Goal: Information Seeking & Learning: Learn about a topic

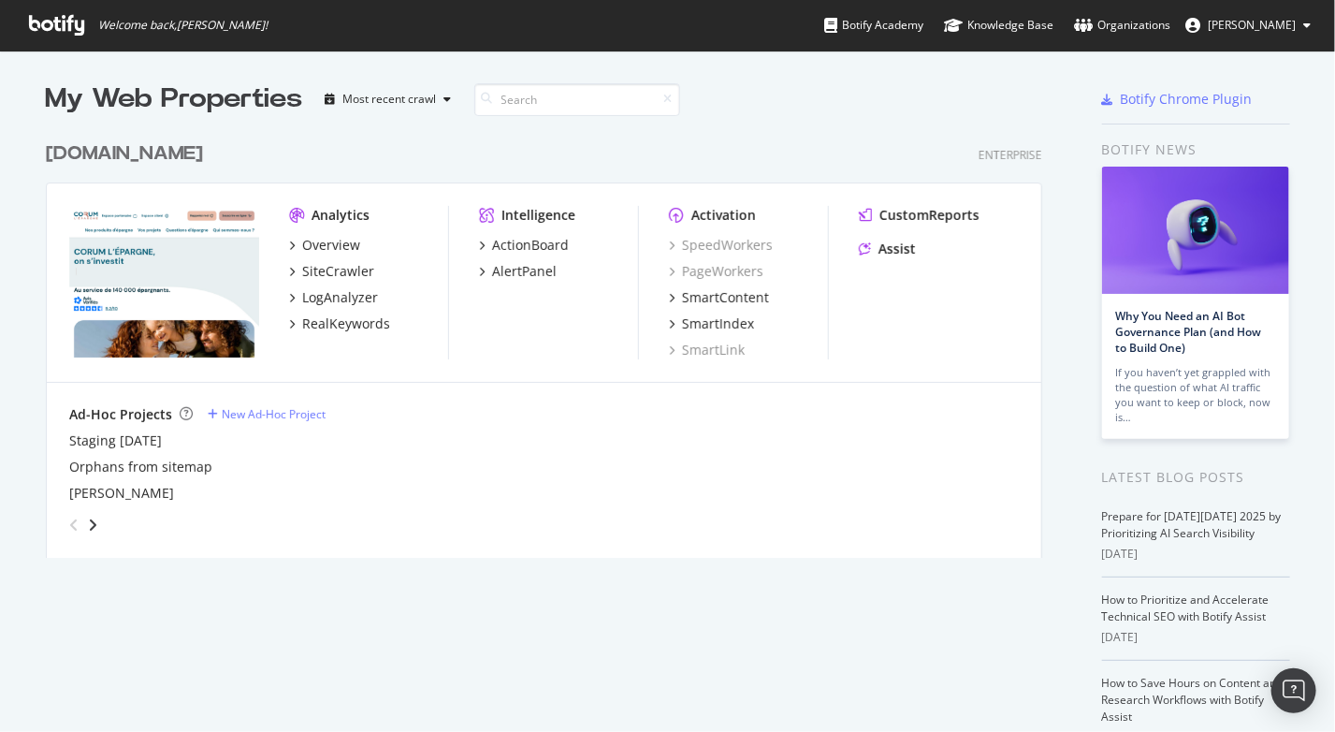
scroll to position [718, 1307]
click at [348, 302] on div "LogAnalyzer" at bounding box center [340, 297] width 76 height 19
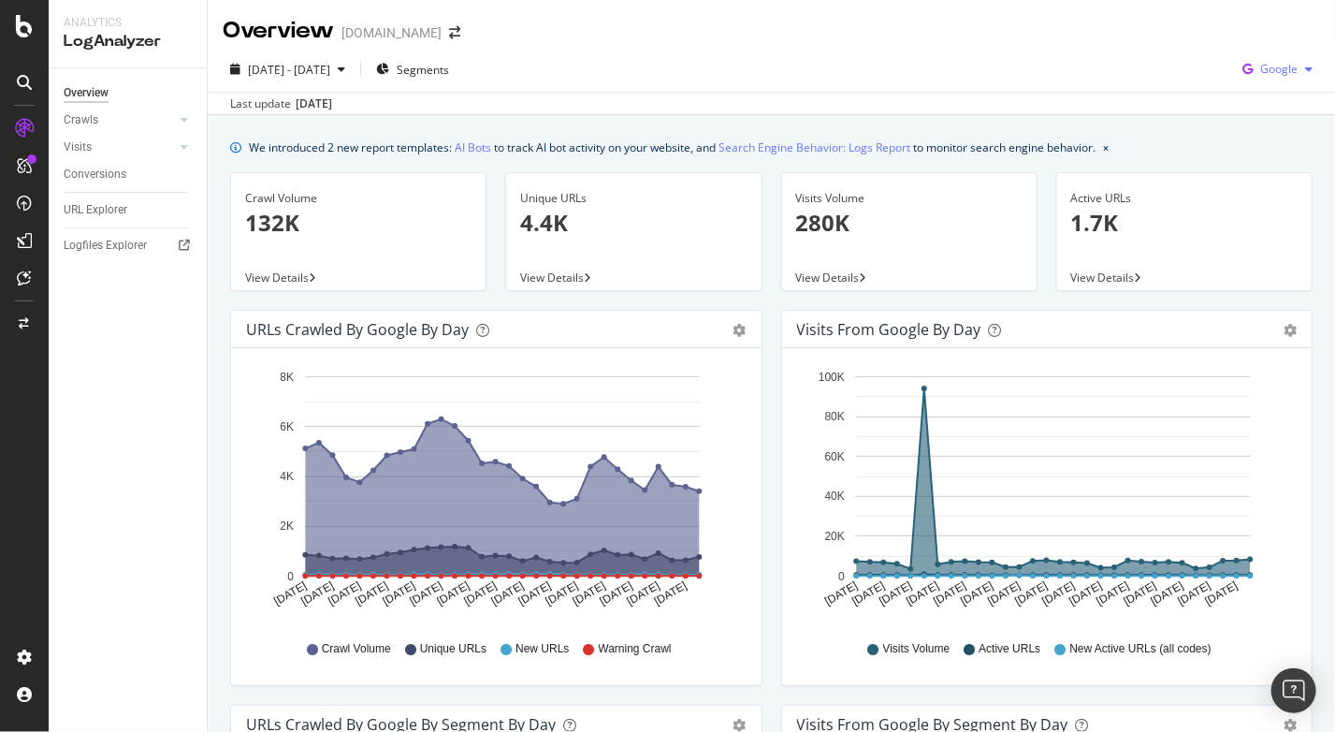
click at [1261, 69] on span "Google" at bounding box center [1279, 69] width 37 height 16
click at [1293, 174] on span "OpenAI" at bounding box center [1279, 176] width 69 height 17
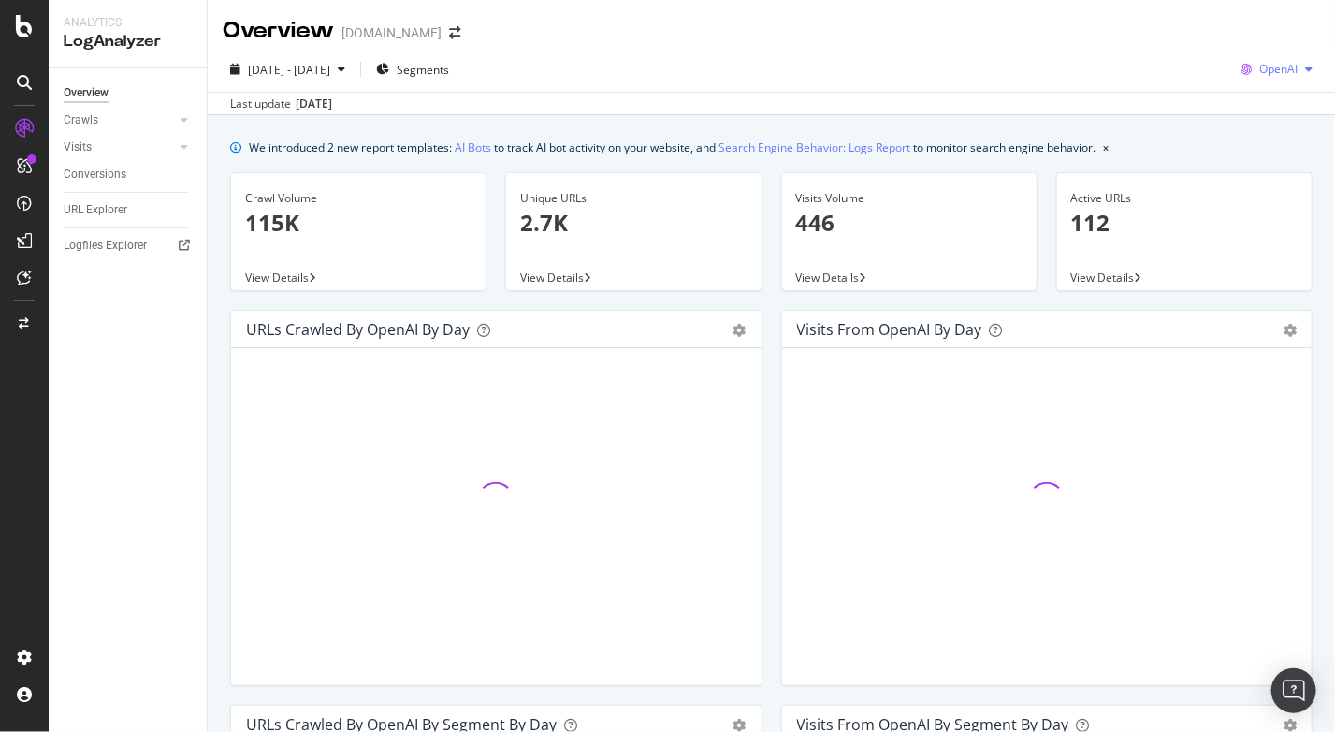
click at [1298, 72] on div "button" at bounding box center [1309, 69] width 22 height 11
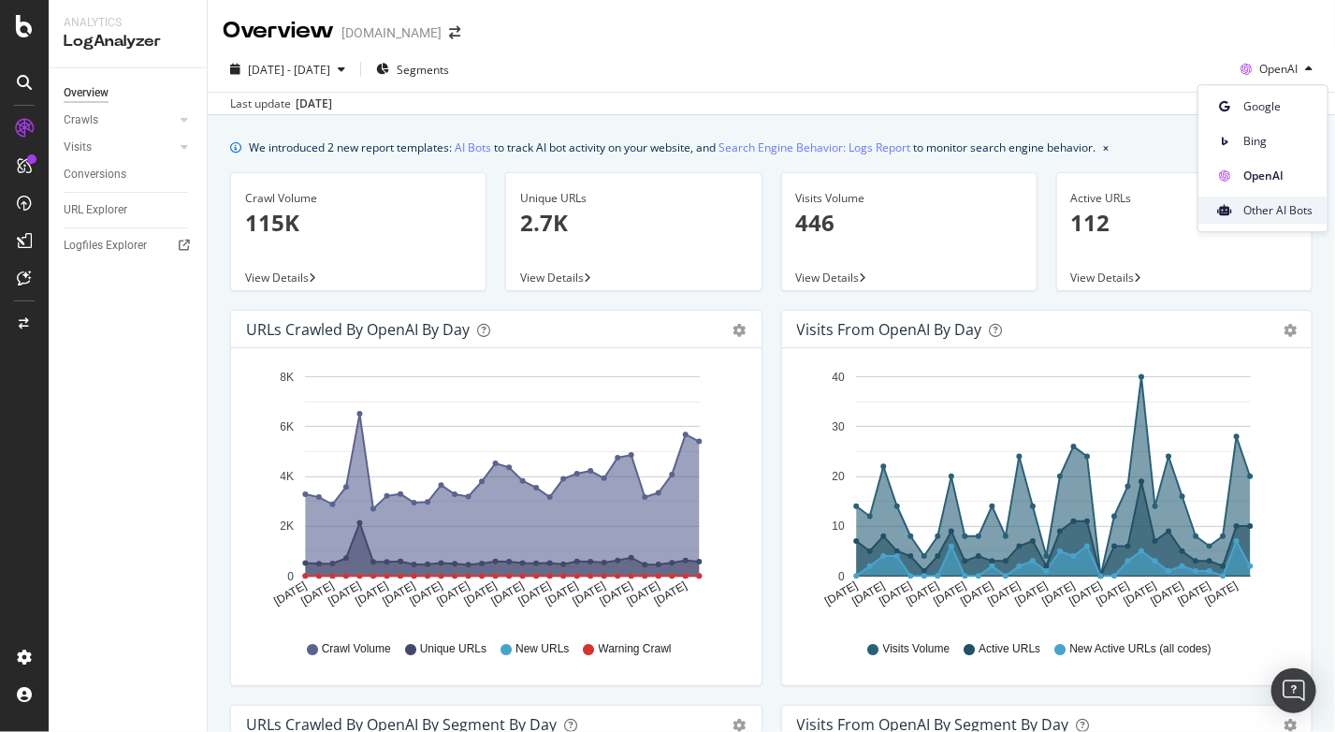
click at [1287, 211] on span "Other AI Bots" at bounding box center [1278, 210] width 69 height 17
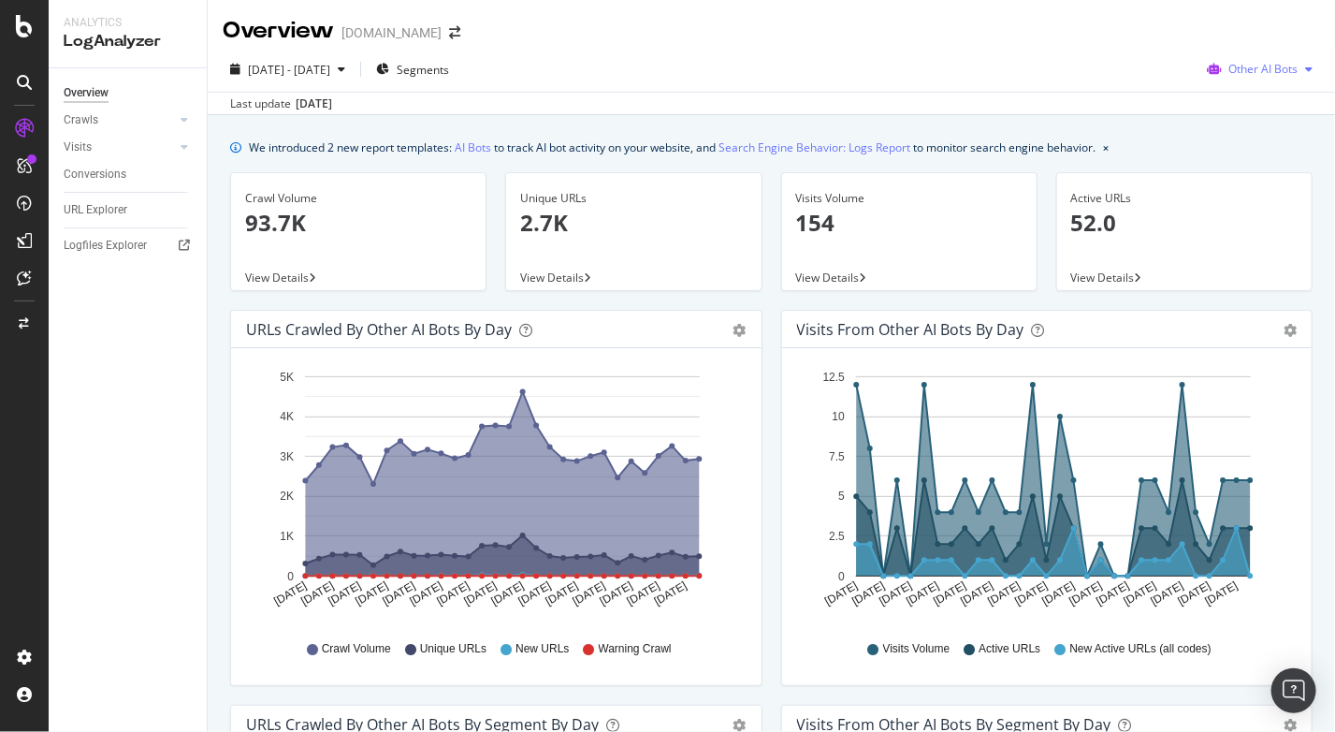
click at [1249, 67] on span "Other AI Bots" at bounding box center [1263, 69] width 69 height 16
click at [1260, 113] on span "Google" at bounding box center [1268, 106] width 73 height 17
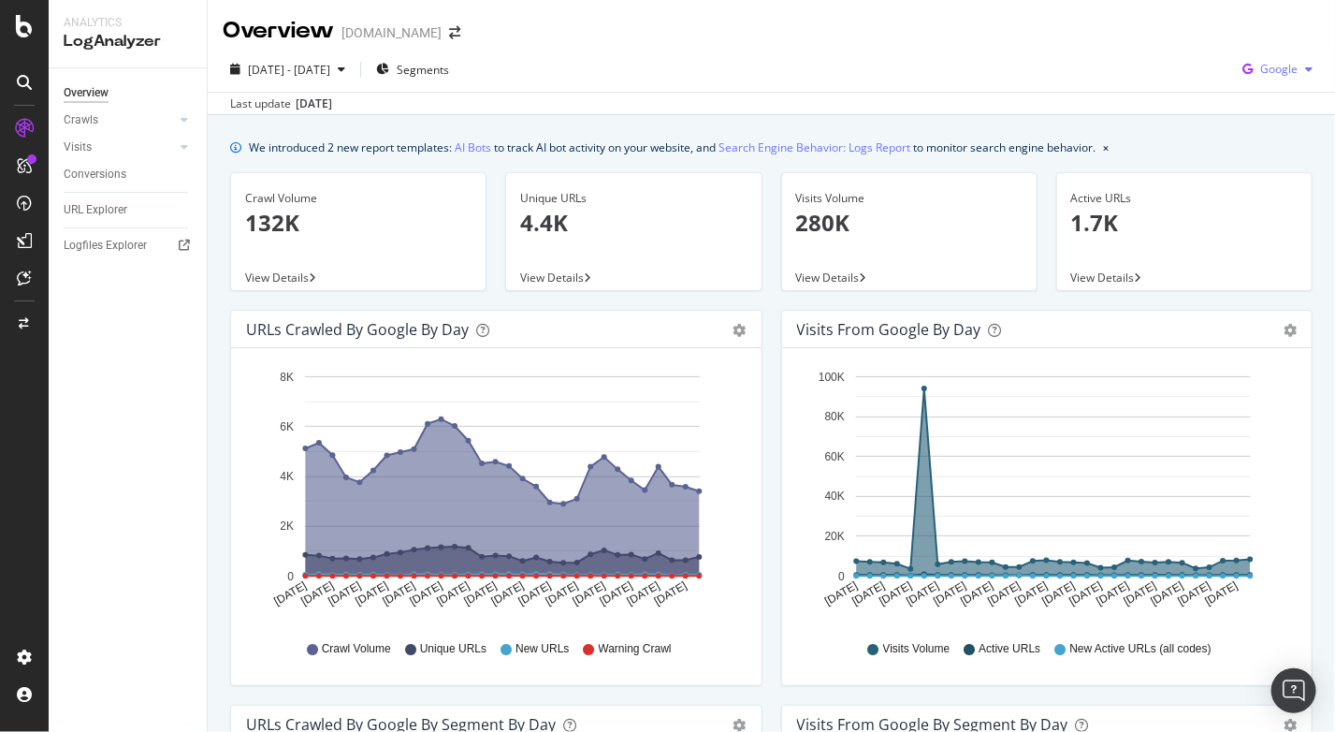
click at [1272, 76] on span "Google" at bounding box center [1279, 69] width 37 height 16
click at [1270, 179] on span "OpenAI" at bounding box center [1279, 176] width 69 height 17
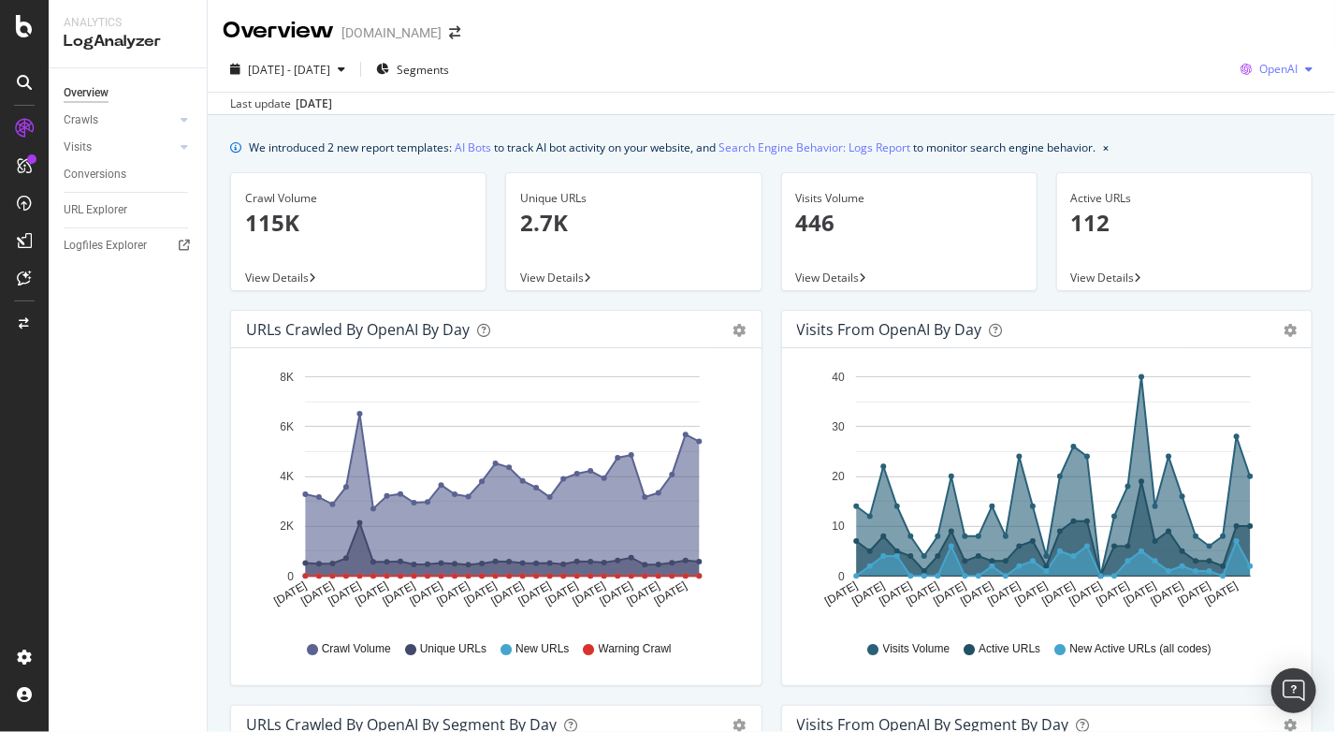
click at [1298, 71] on div "button" at bounding box center [1309, 69] width 22 height 11
click at [1277, 103] on span "Google" at bounding box center [1278, 106] width 69 height 17
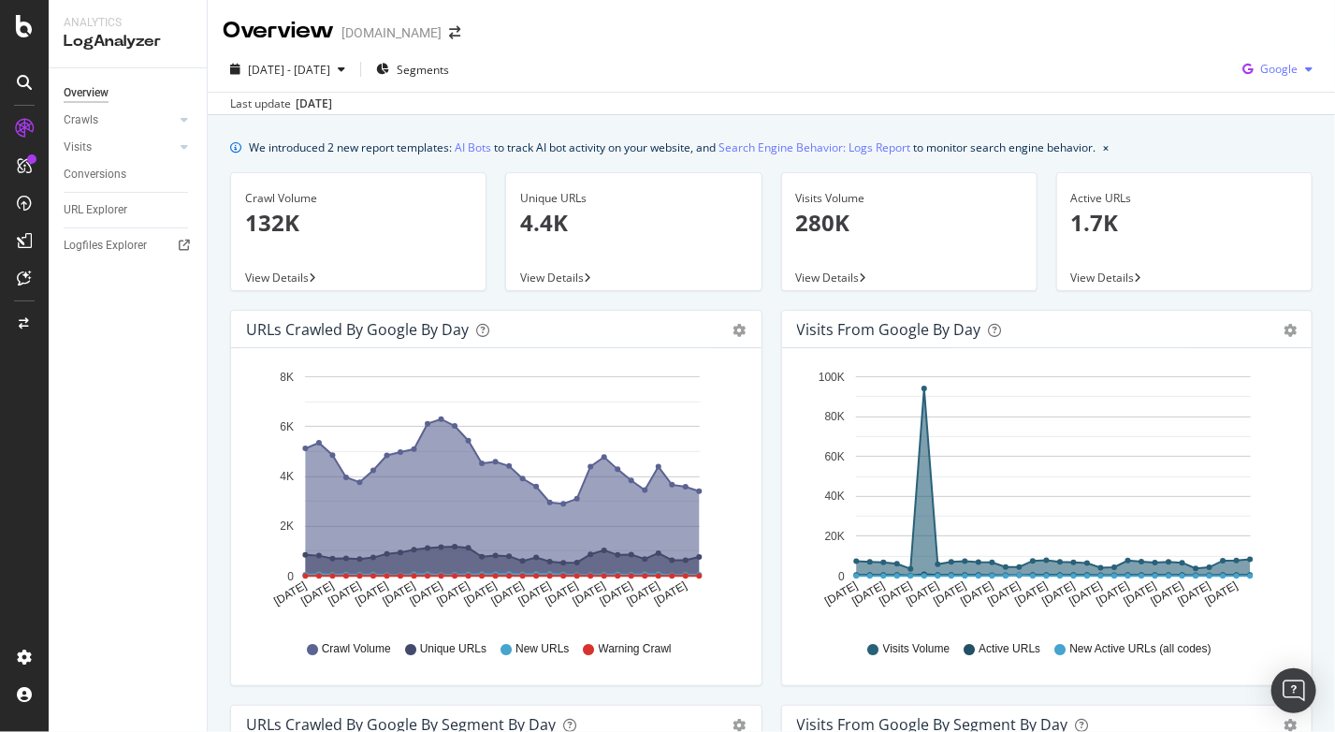
click at [1260, 83] on button "Google" at bounding box center [1277, 69] width 85 height 30
click at [1261, 169] on span "OpenAI" at bounding box center [1279, 176] width 69 height 17
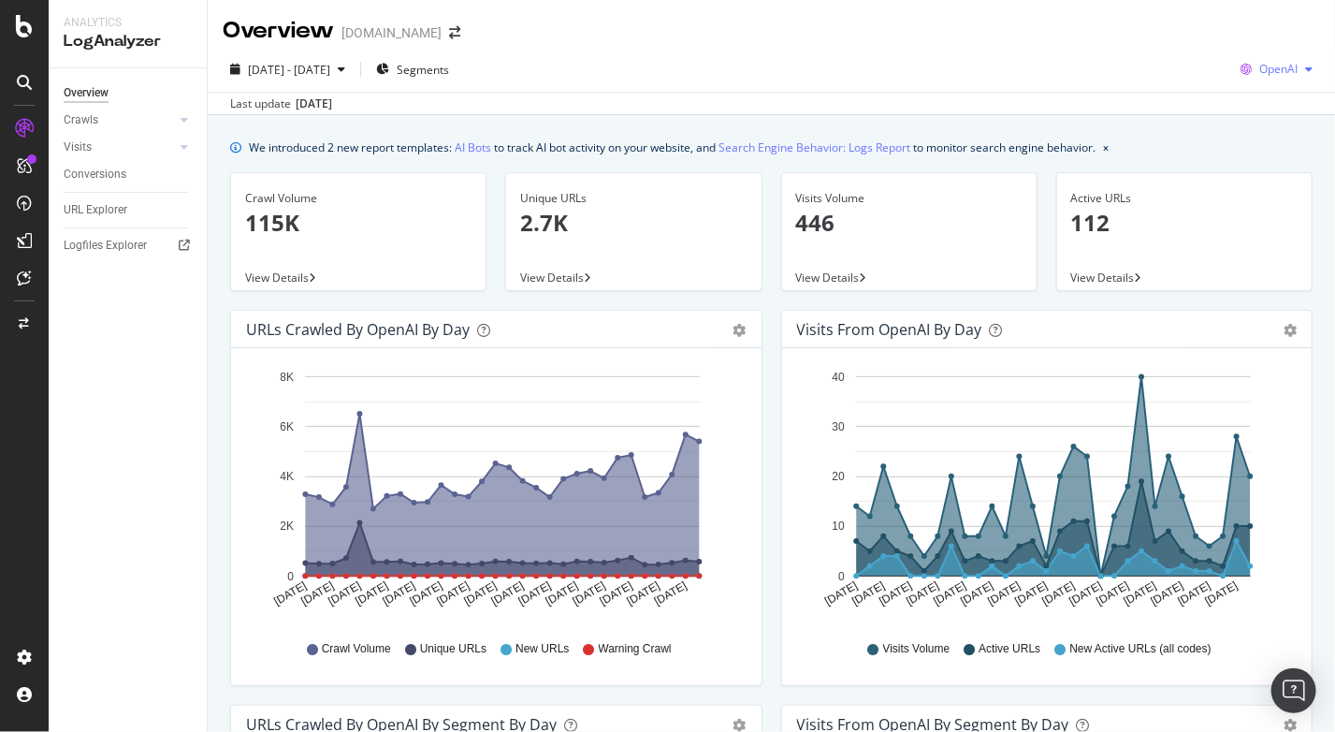
click at [1271, 76] on span "OpenAI" at bounding box center [1279, 69] width 38 height 16
click at [1270, 210] on span "Other AI Bots" at bounding box center [1278, 210] width 69 height 17
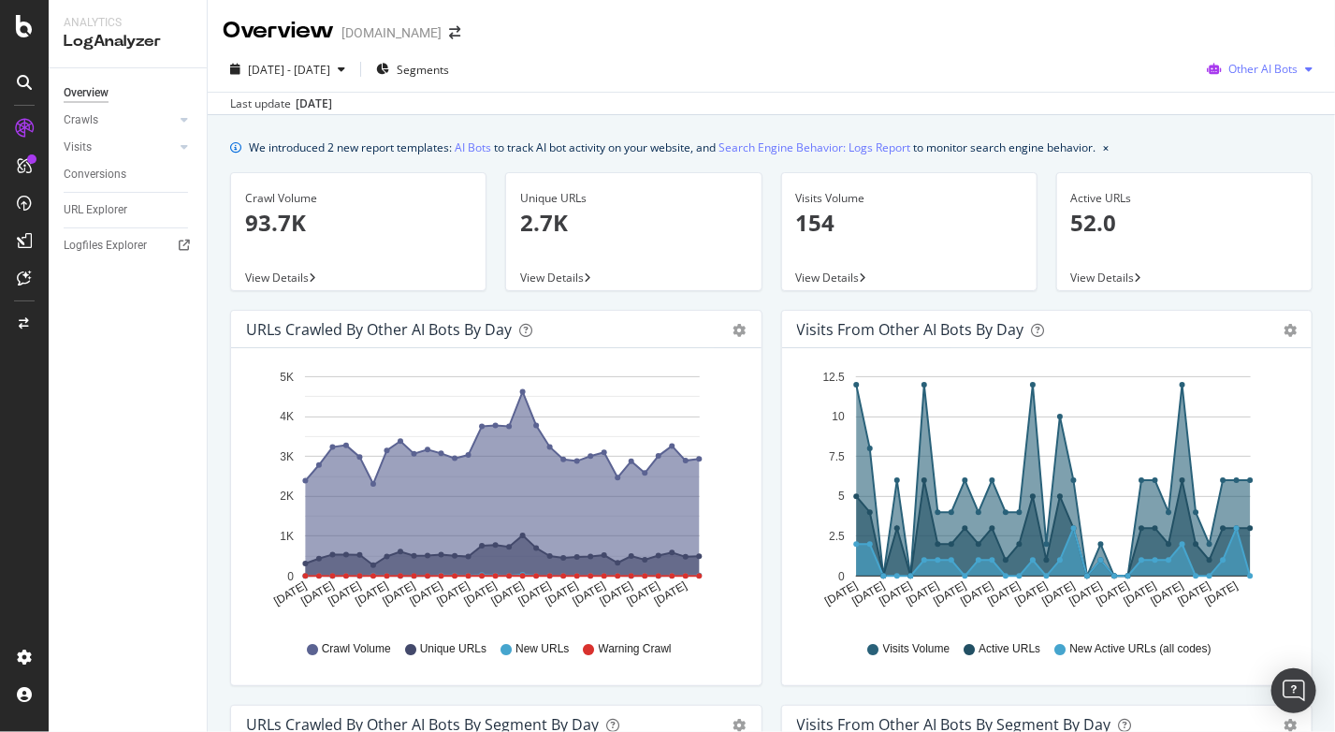
click at [1246, 71] on span "Other AI Bots" at bounding box center [1263, 69] width 69 height 16
click at [372, 42] on div "[DOMAIN_NAME]" at bounding box center [392, 32] width 100 height 19
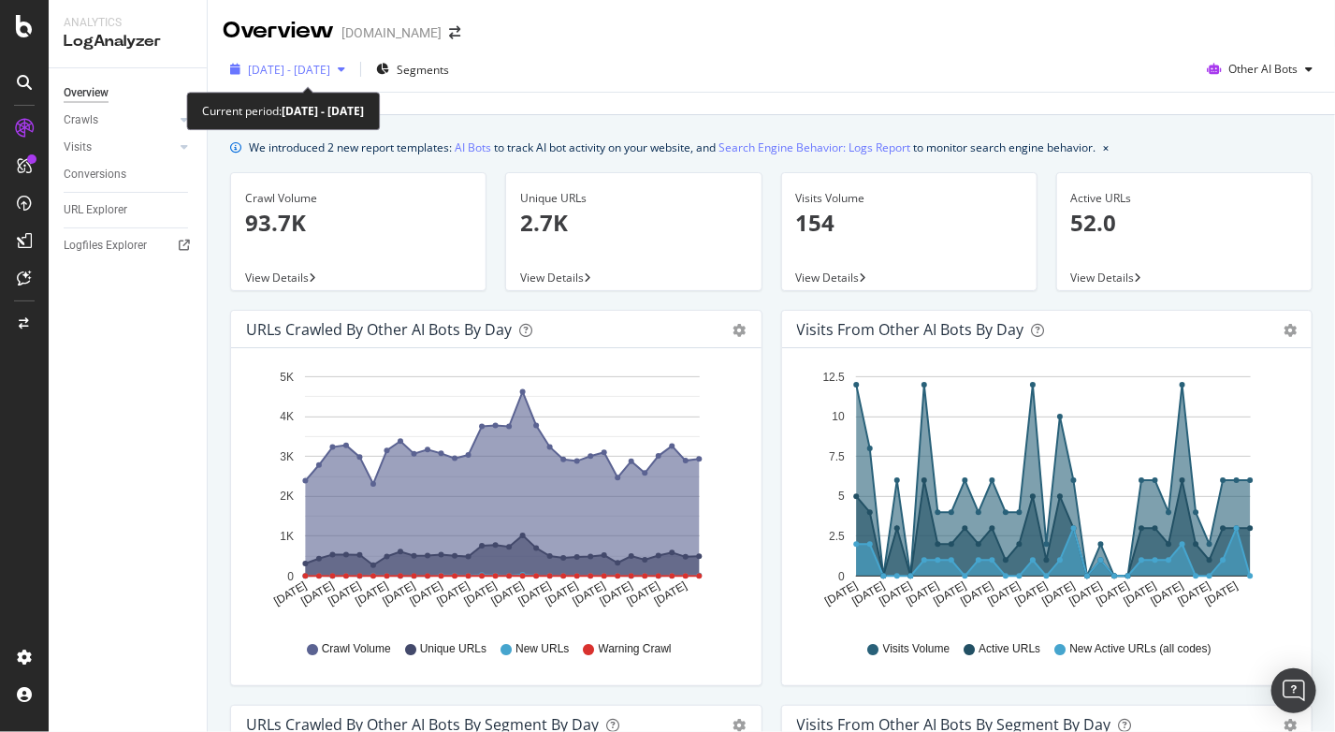
click at [330, 65] on span "[DATE] - [DATE]" at bounding box center [289, 70] width 82 height 16
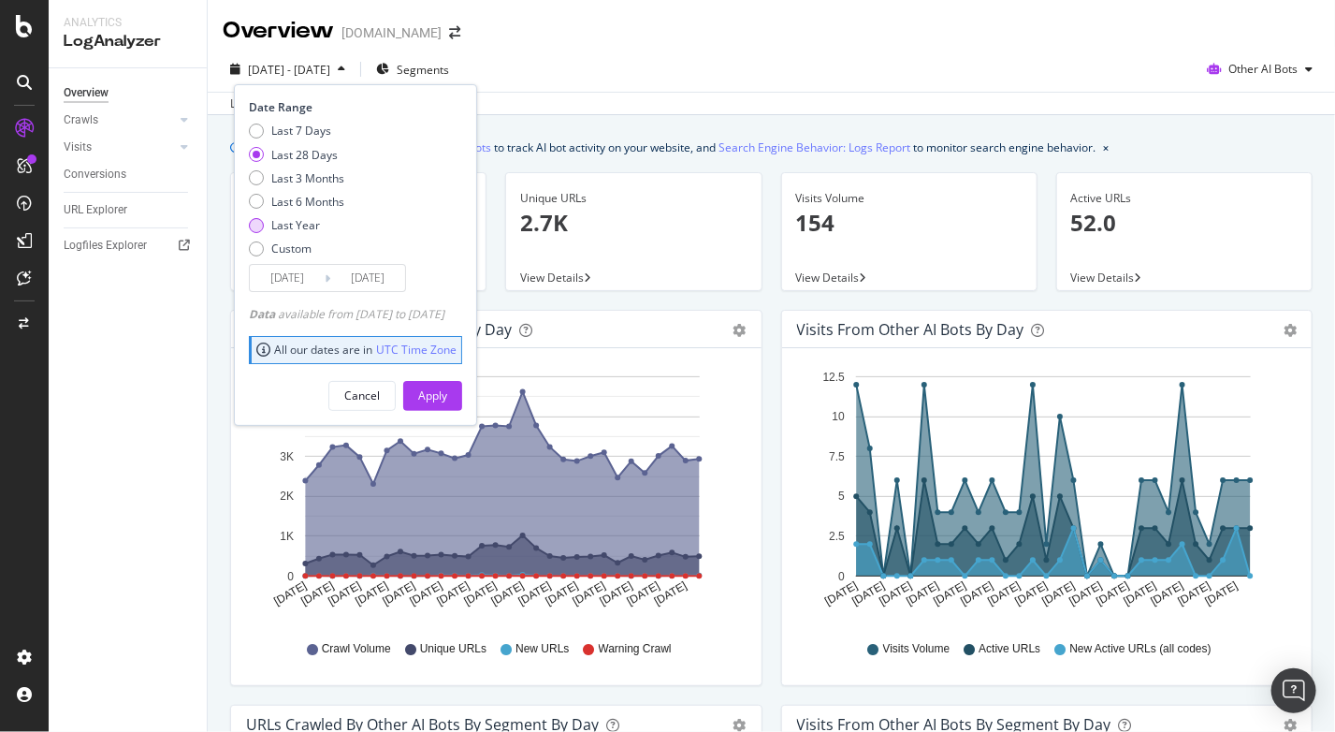
click at [290, 225] on div "Last Year" at bounding box center [295, 225] width 49 height 16
type input "[DATE]"
click at [447, 391] on div "Apply" at bounding box center [432, 395] width 29 height 16
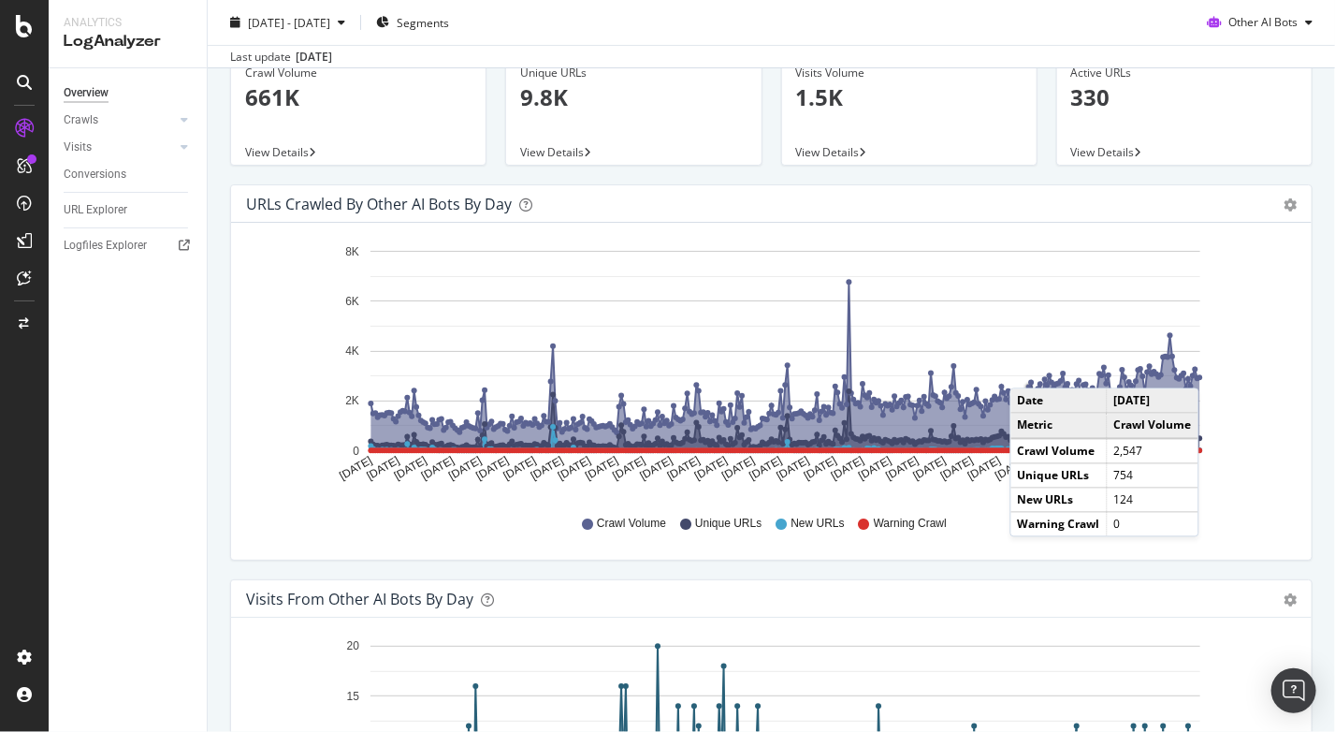
scroll to position [99, 0]
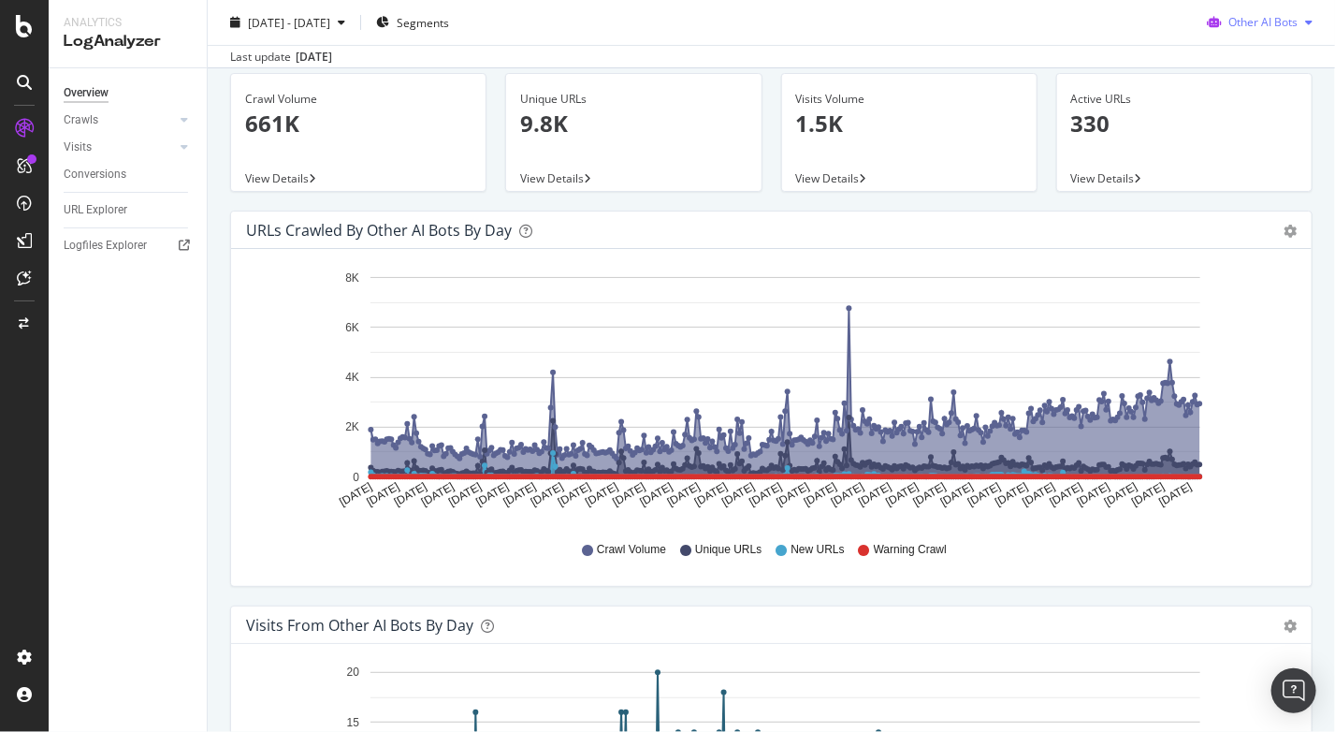
click at [1269, 26] on span "Other AI Bots" at bounding box center [1263, 22] width 69 height 16
click at [1237, 124] on span "OpenAI" at bounding box center [1268, 129] width 73 height 17
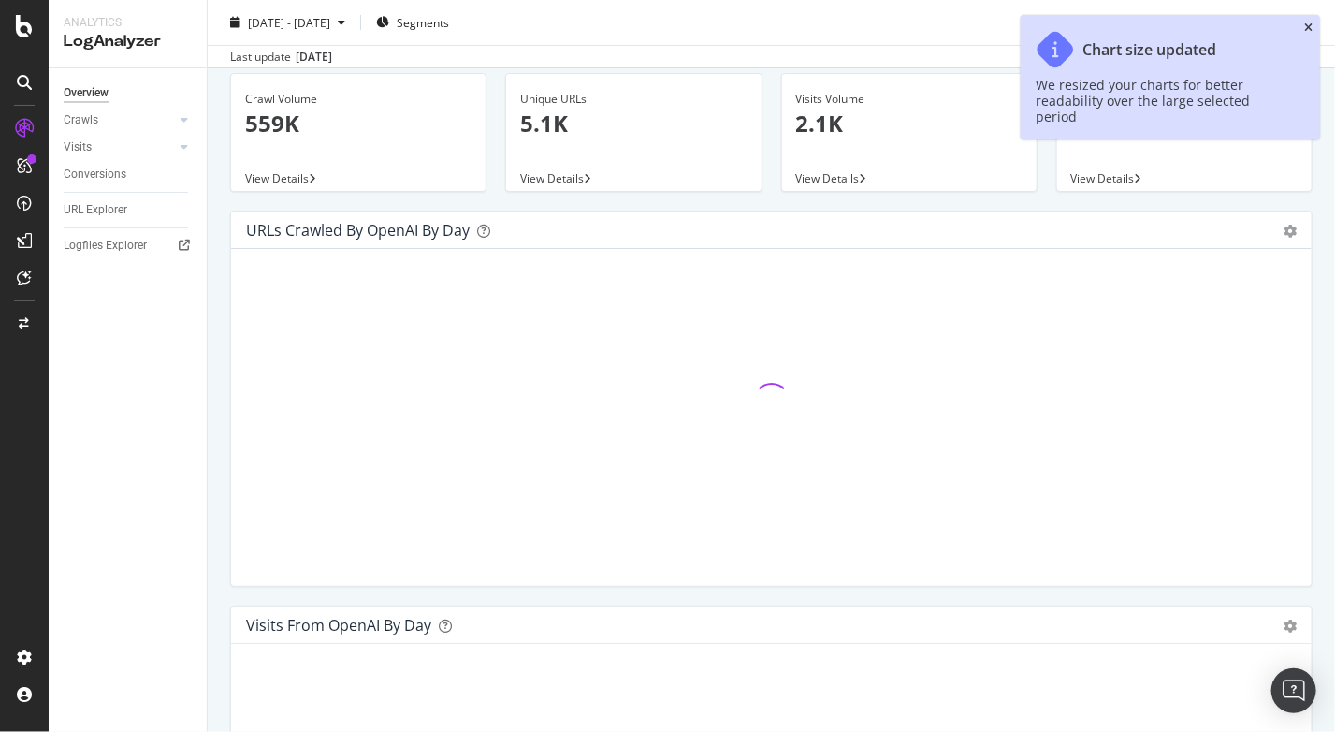
click at [1306, 26] on icon "close toast" at bounding box center [1309, 27] width 8 height 11
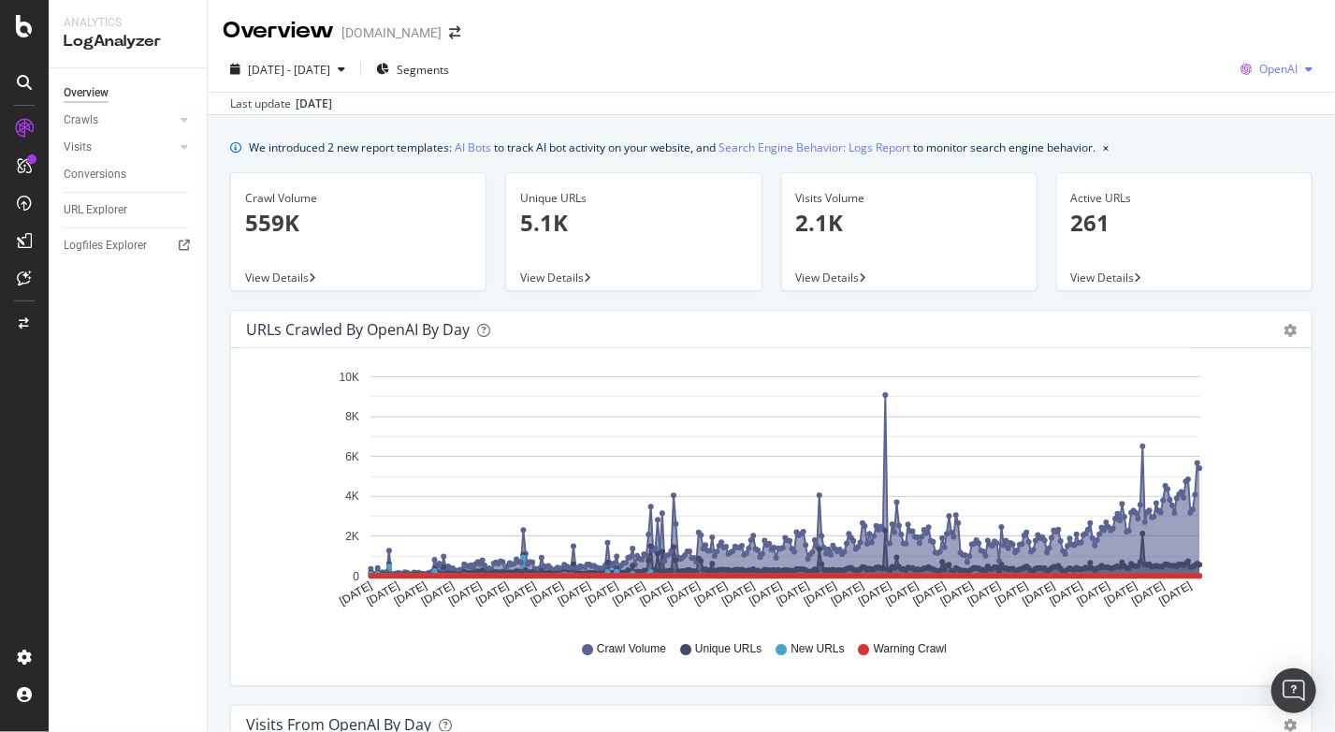
click at [1260, 70] on span "OpenAI" at bounding box center [1279, 69] width 38 height 16
click at [1246, 209] on span "Other AI Bots" at bounding box center [1278, 210] width 69 height 17
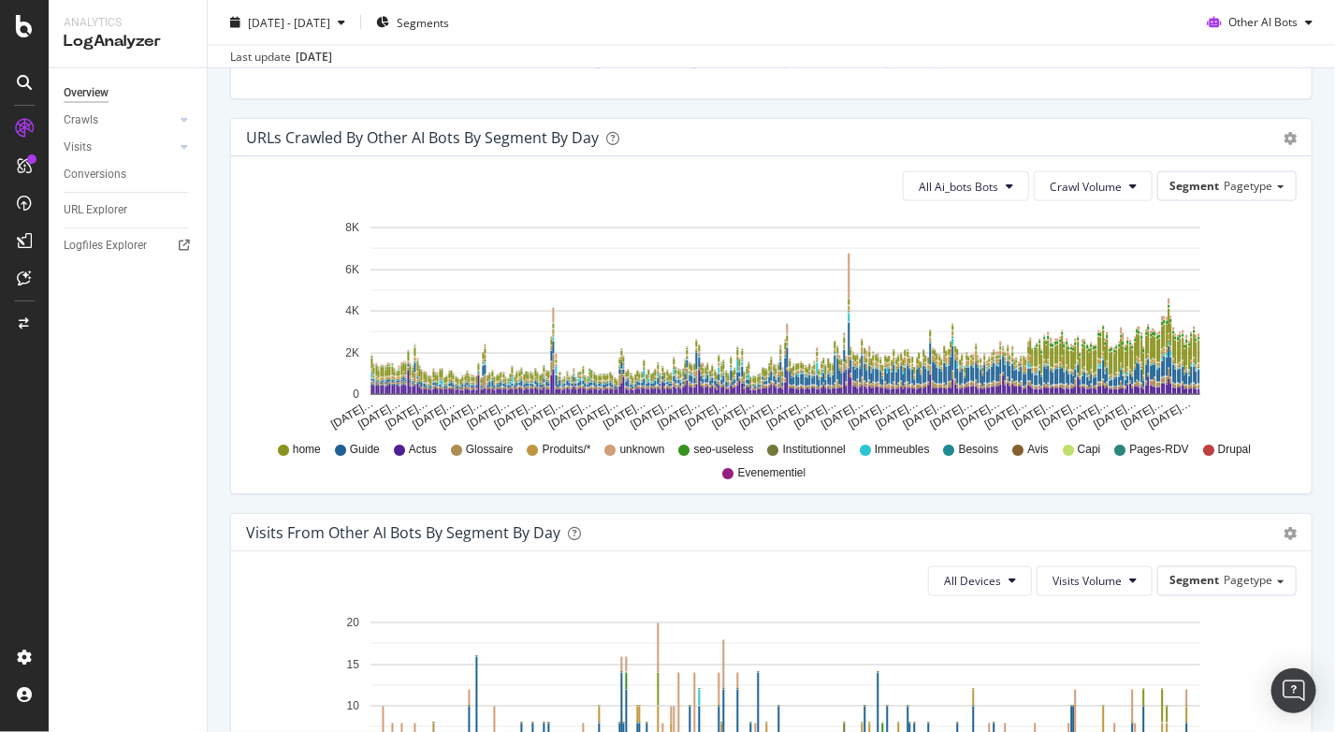
scroll to position [883, 0]
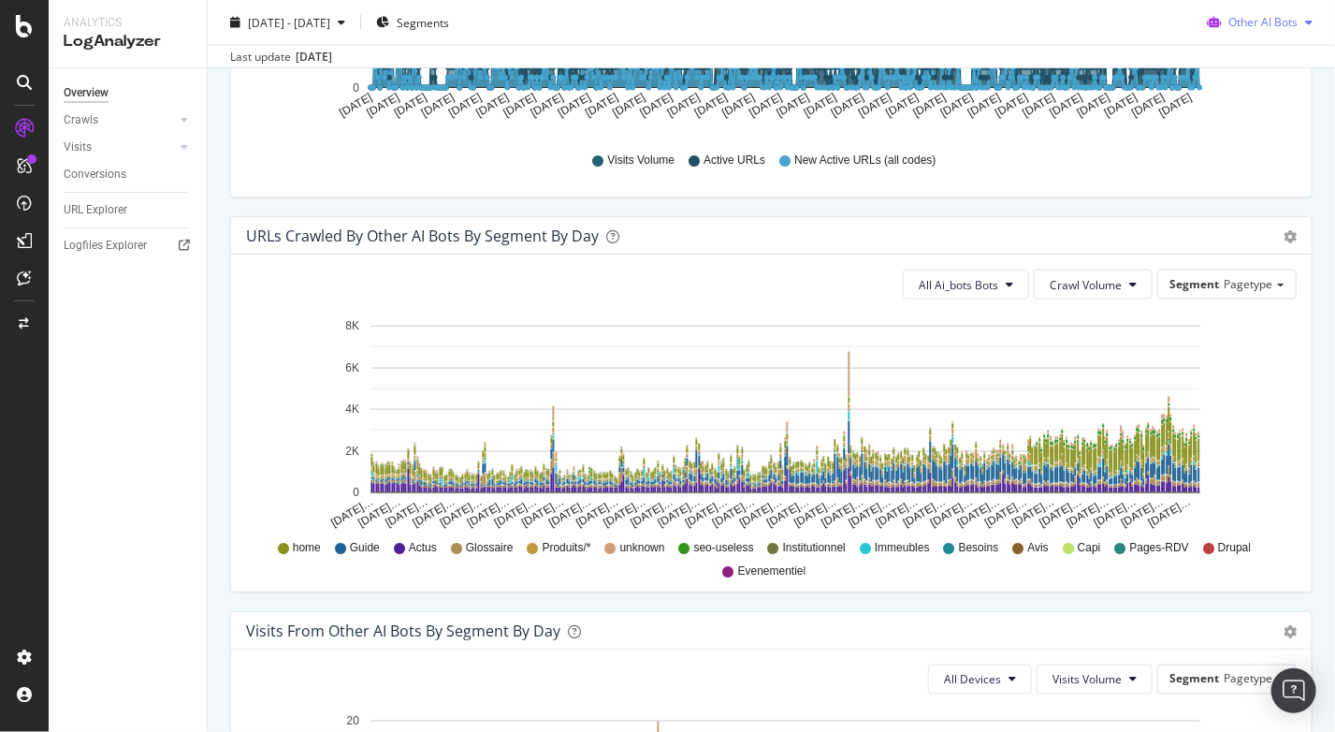
click at [1263, 26] on span "Other AI Bots" at bounding box center [1263, 22] width 69 height 16
click at [1258, 129] on span "OpenAI" at bounding box center [1268, 129] width 73 height 17
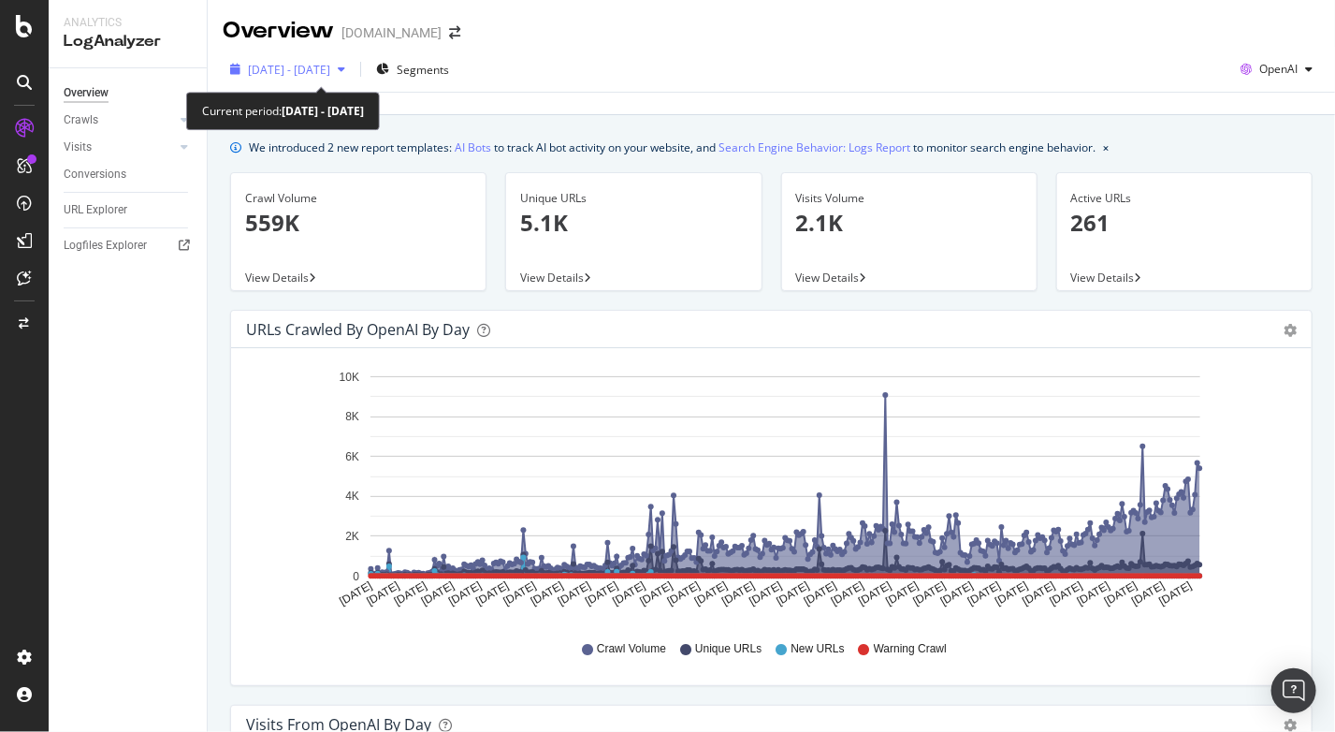
click at [345, 72] on icon "button" at bounding box center [341, 69] width 7 height 11
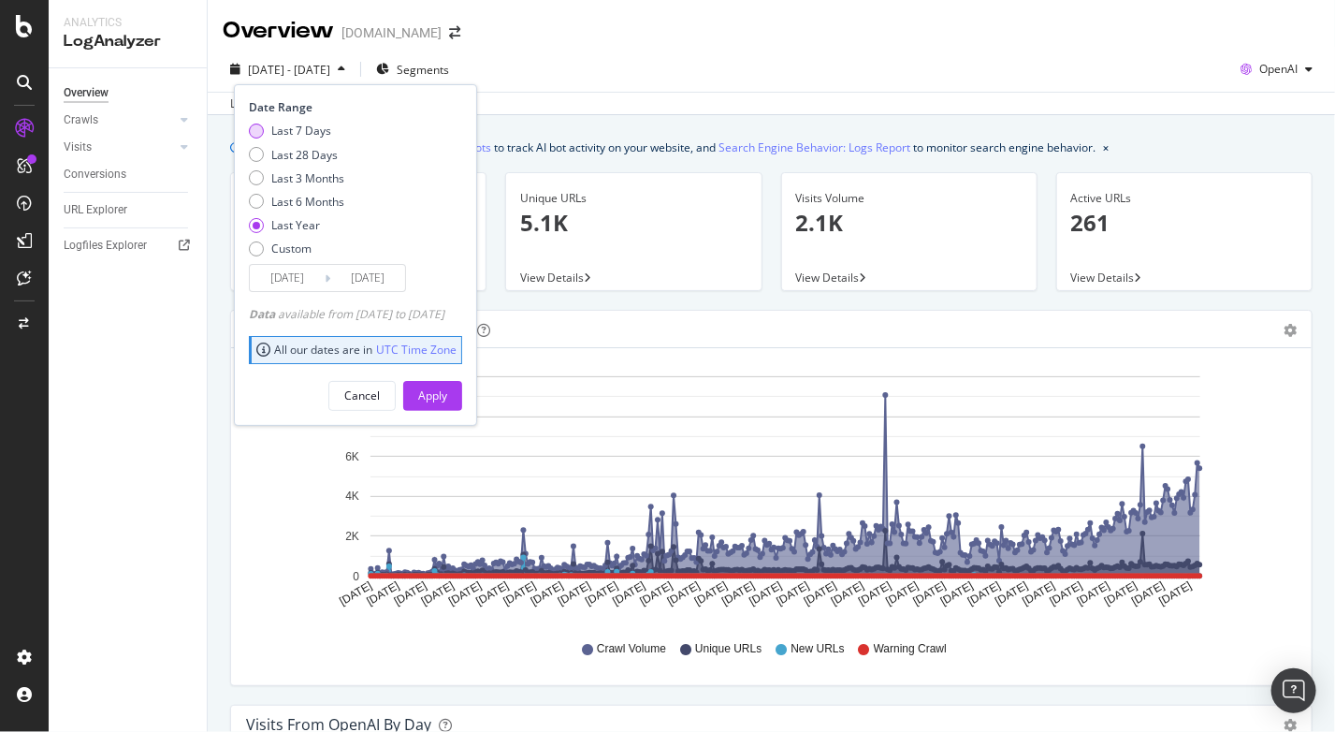
click at [294, 133] on div "Last 7 Days" at bounding box center [301, 131] width 60 height 16
type input "[DATE]"
click at [447, 391] on div "Apply" at bounding box center [432, 395] width 29 height 16
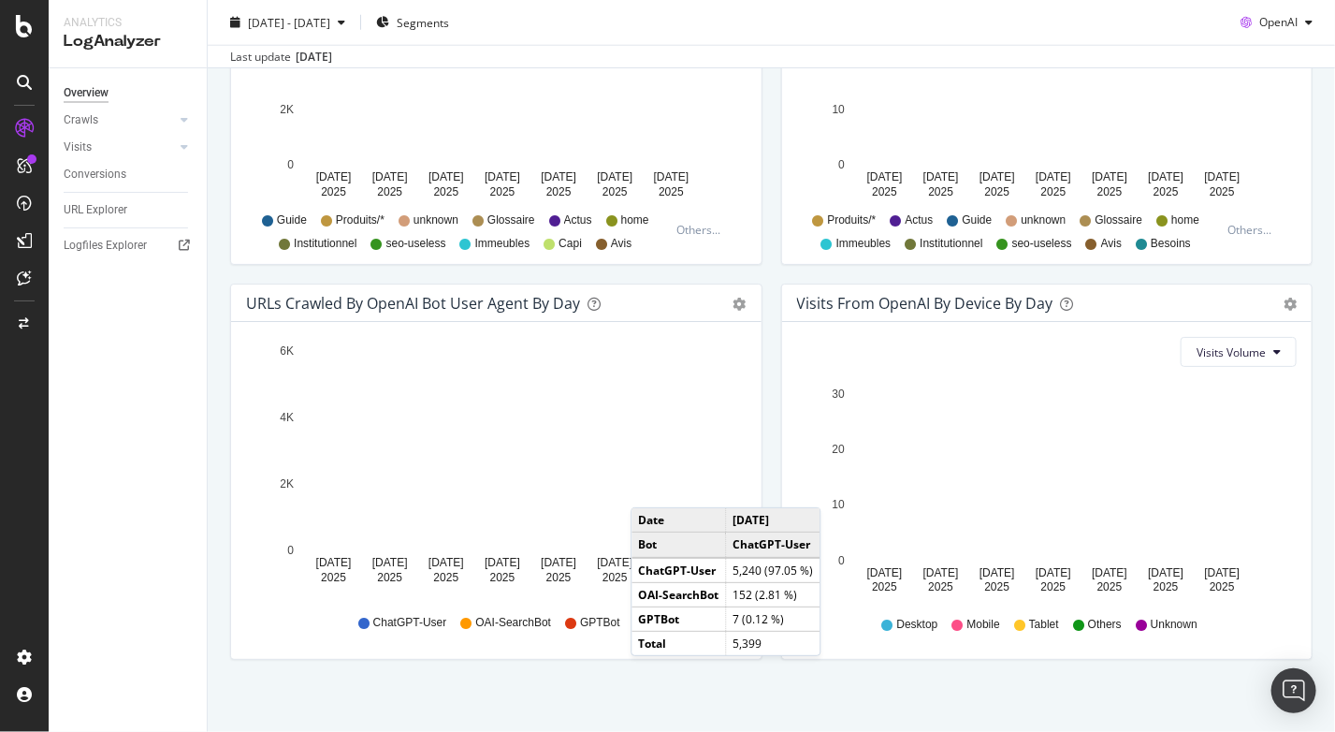
scroll to position [825, 0]
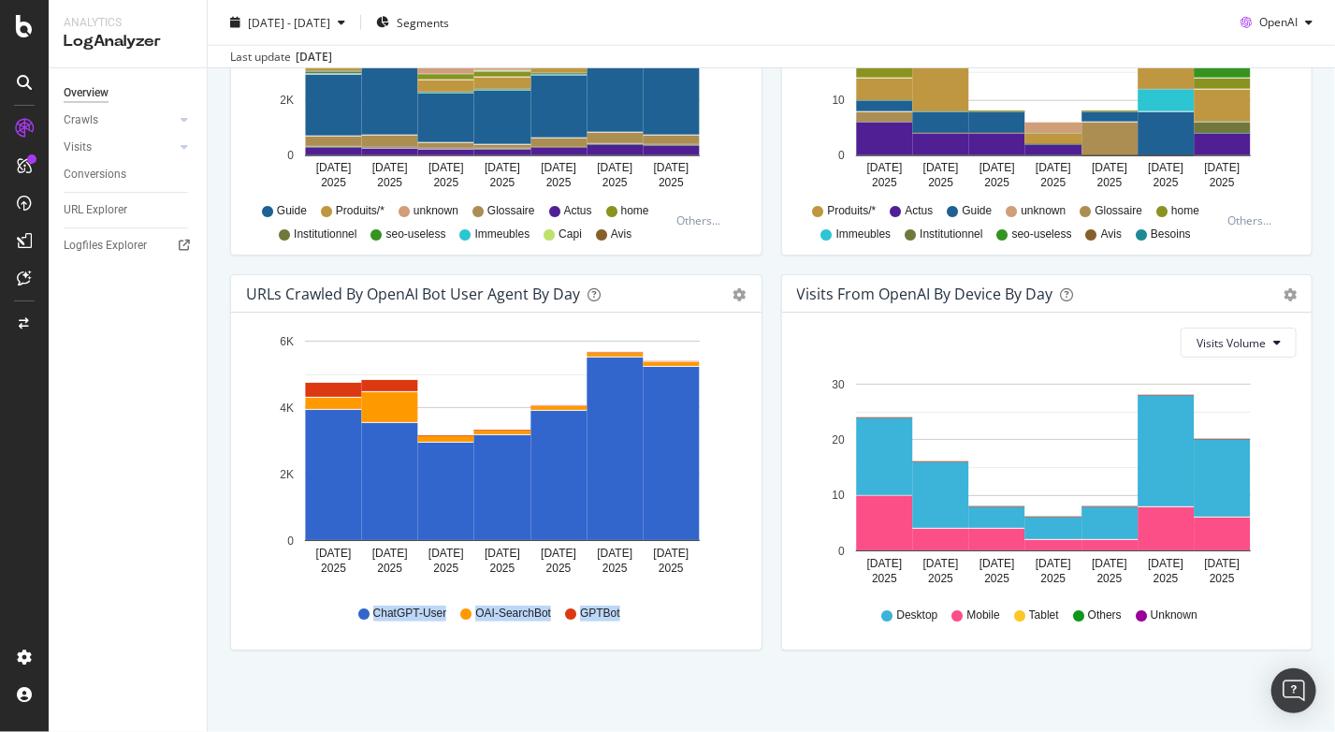
drag, startPoint x: 631, startPoint y: 623, endPoint x: 331, endPoint y: 628, distance: 299.5
click at [331, 628] on div "ChatGPT-User OAI-SearchBot GPTBot" at bounding box center [496, 613] width 482 height 42
click at [451, 631] on div "ChatGPT-User OAI-SearchBot GPTBot" at bounding box center [496, 613] width 482 height 42
click at [590, 592] on div "ChatGPT-User OAI-SearchBot GPTBot" at bounding box center [496, 613] width 482 height 42
click at [609, 619] on div "ChatGPT-User OAI-SearchBot GPTBot" at bounding box center [496, 613] width 482 height 42
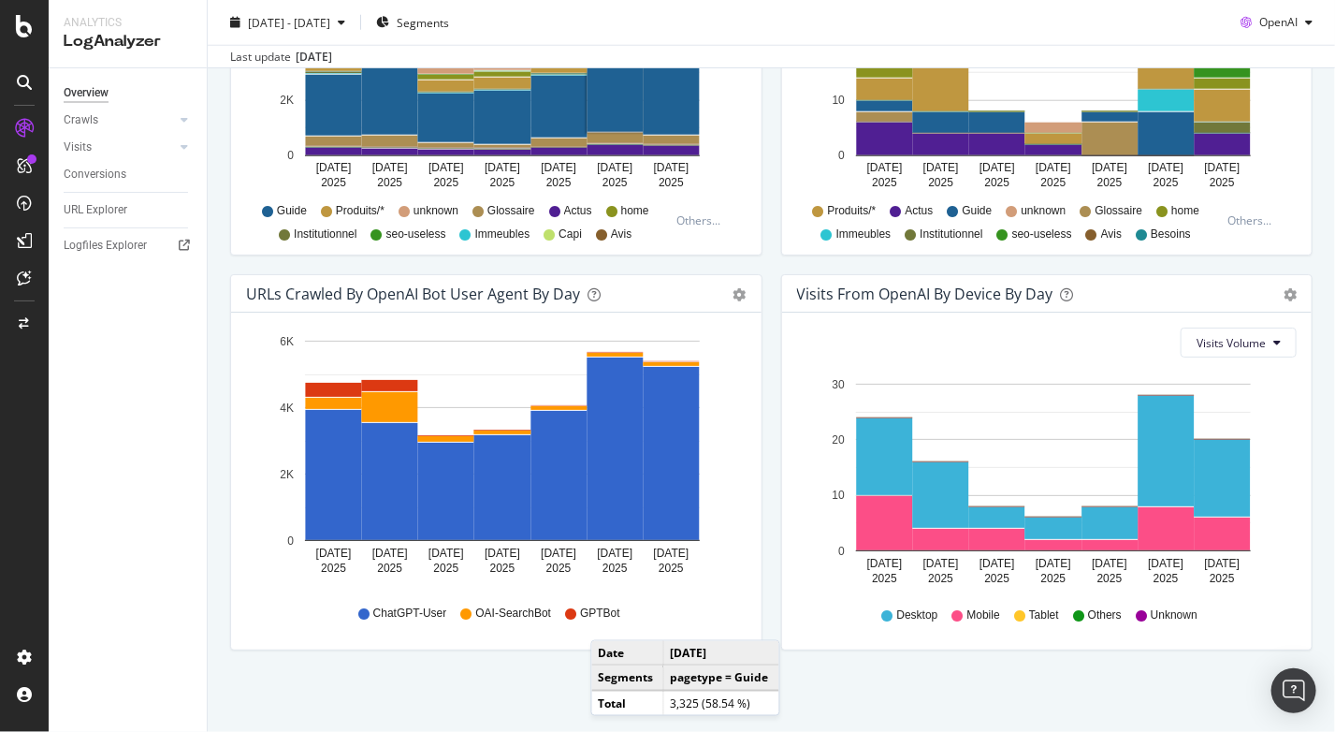
click at [481, 617] on span "OAI-SearchBot" at bounding box center [513, 613] width 76 height 16
drag, startPoint x: 339, startPoint y: 612, endPoint x: 700, endPoint y: 620, distance: 361.3
click at [700, 620] on div "ChatGPT-User OAI-SearchBot GPTBot" at bounding box center [496, 613] width 482 height 42
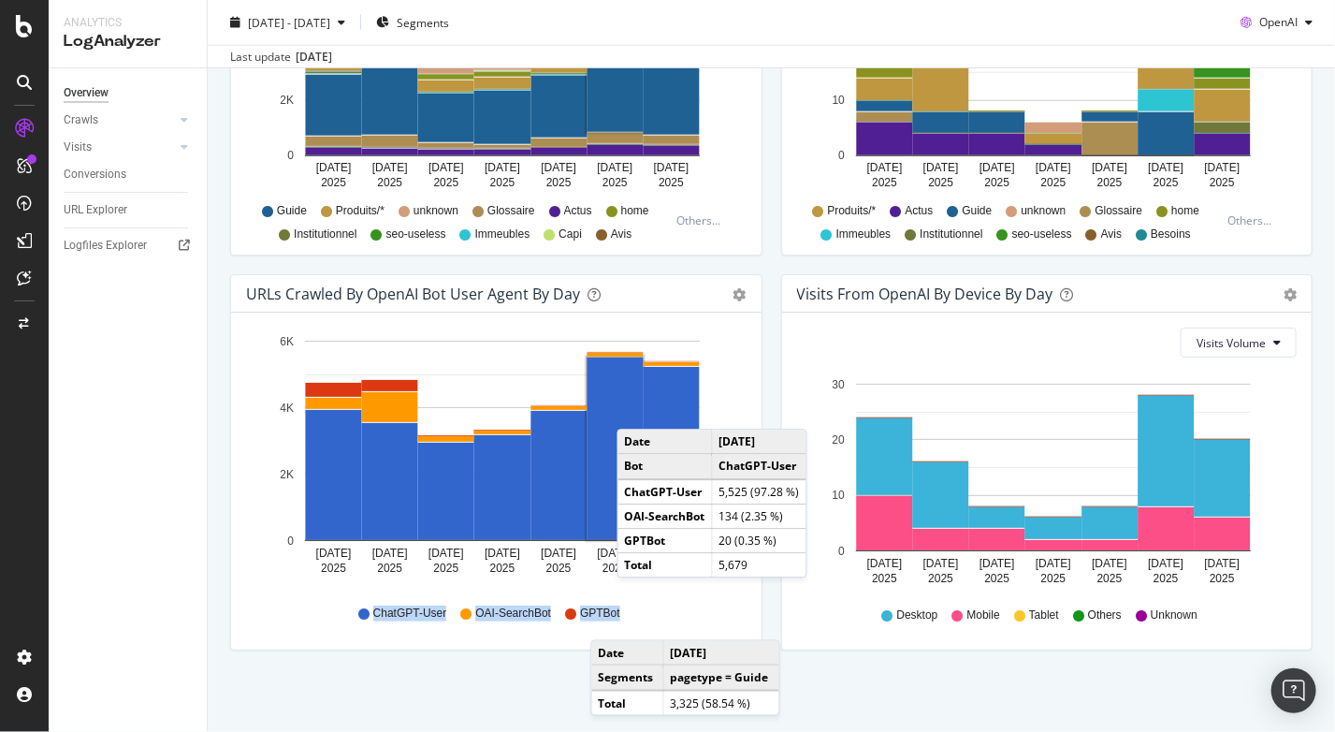
click at [758, 605] on div "URLs Crawled by OpenAI bot User Agent By Day Timeline (by Value) Timeline (by P…" at bounding box center [496, 471] width 551 height 395
click at [904, 711] on div "We introduced 2 new report templates: AI Bots to track AI bot activity on your …" at bounding box center [772, 12] width 1128 height 1445
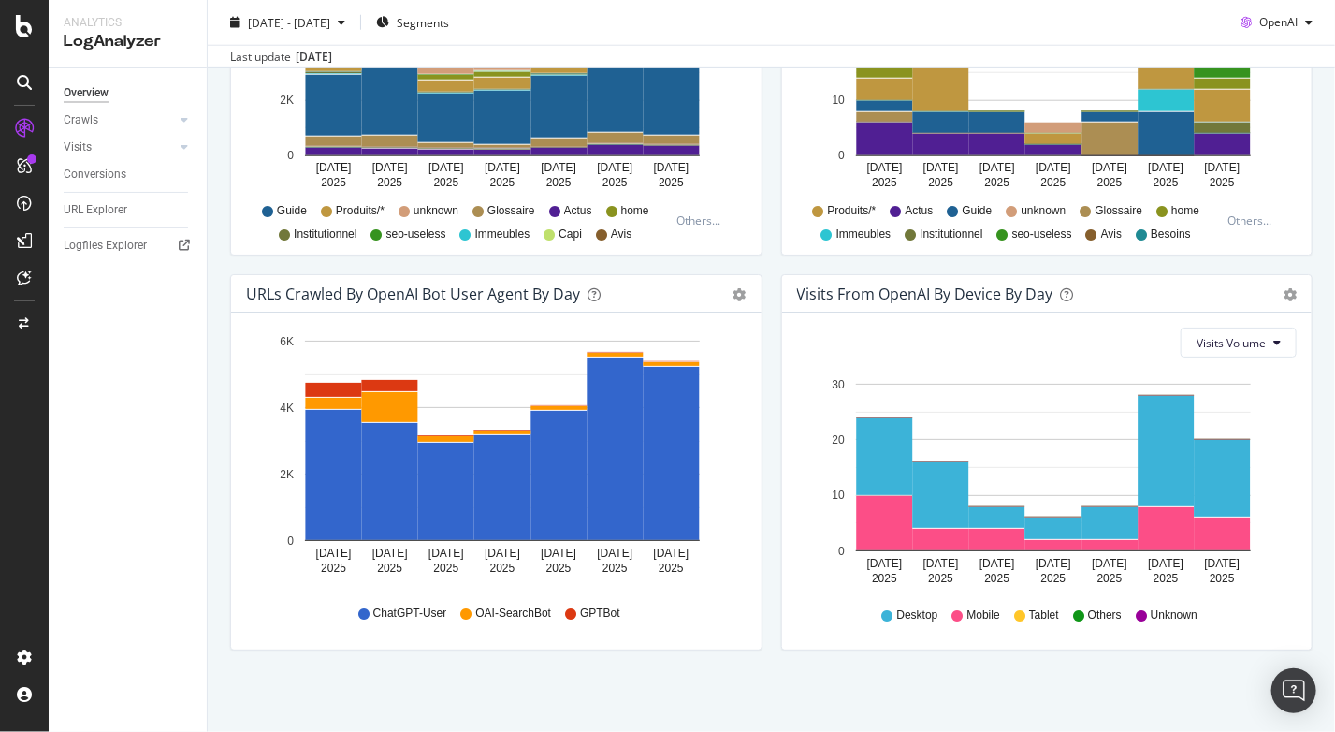
scroll to position [823, 0]
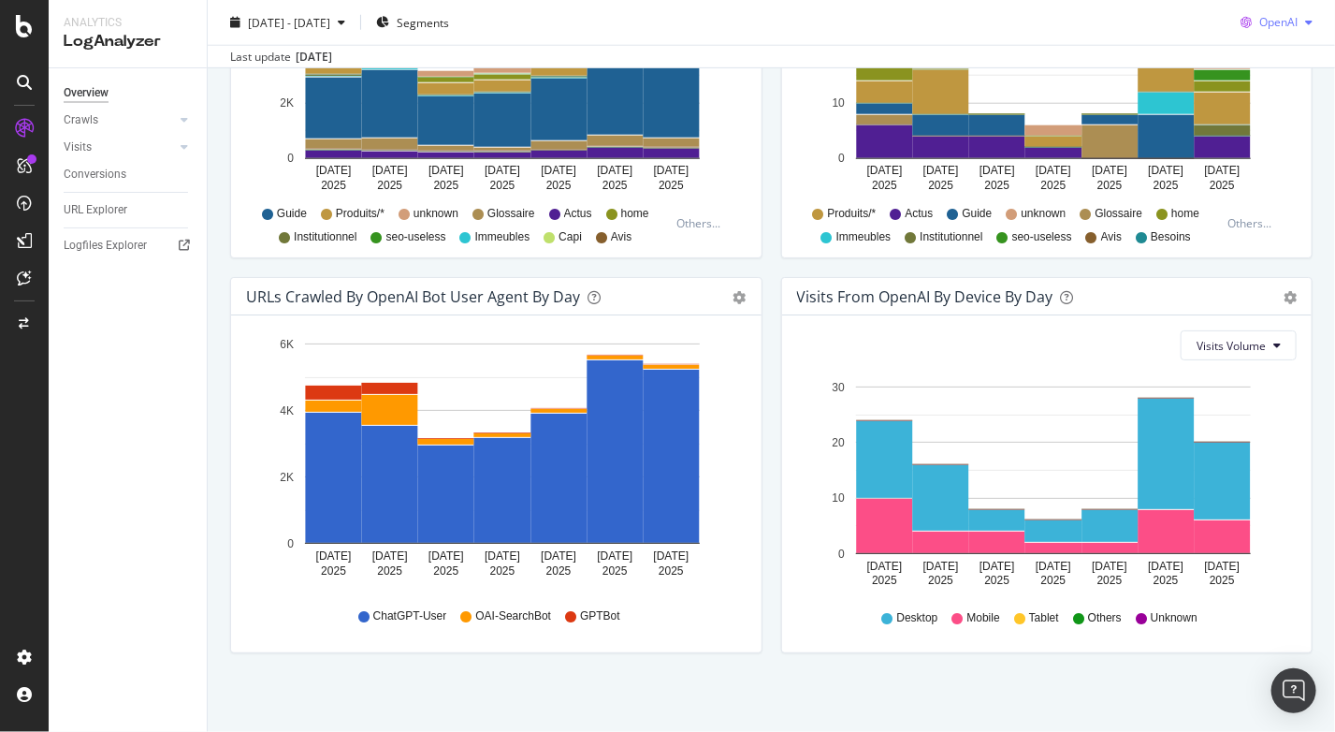
click at [1265, 23] on span "OpenAI" at bounding box center [1279, 22] width 38 height 16
click at [1289, 157] on span "Other AI Bots" at bounding box center [1278, 163] width 69 height 17
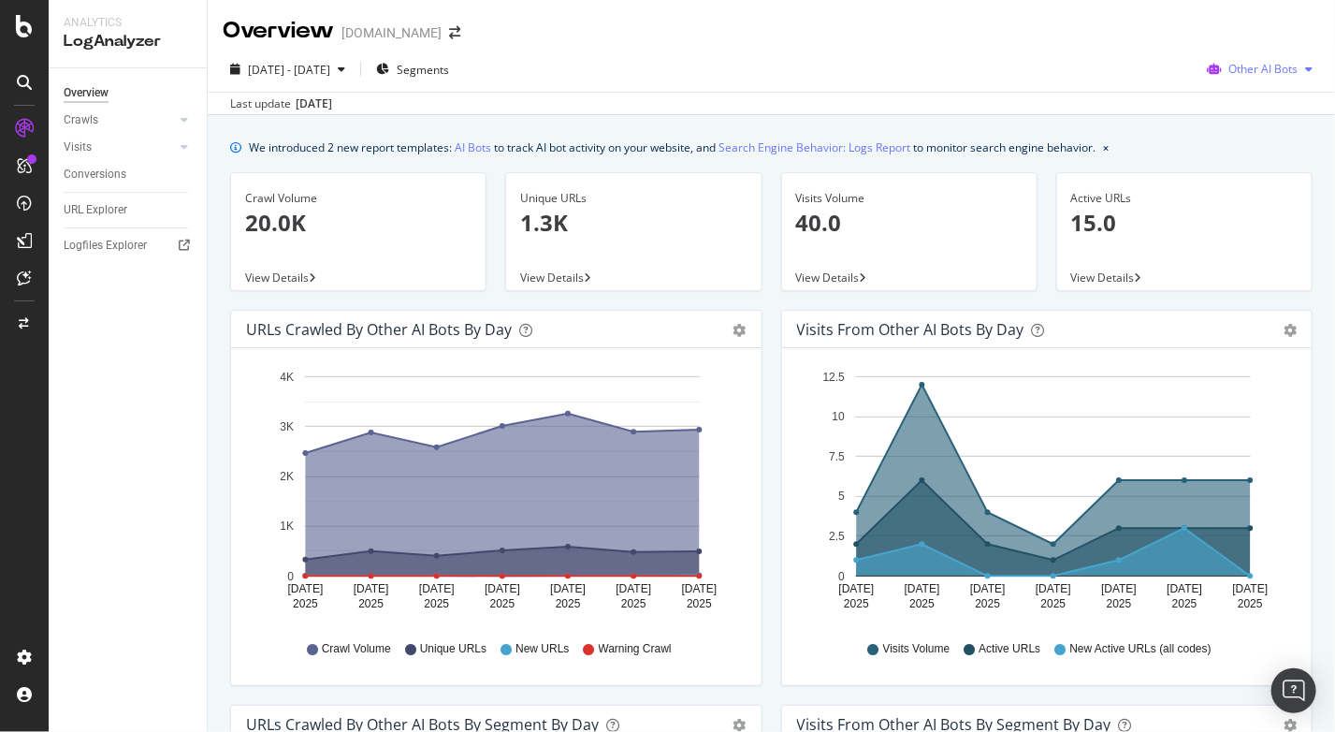
click at [1273, 72] on span "Other AI Bots" at bounding box center [1263, 69] width 69 height 16
click at [1270, 102] on span "Google" at bounding box center [1268, 106] width 73 height 17
